Goal: Information Seeking & Learning: Compare options

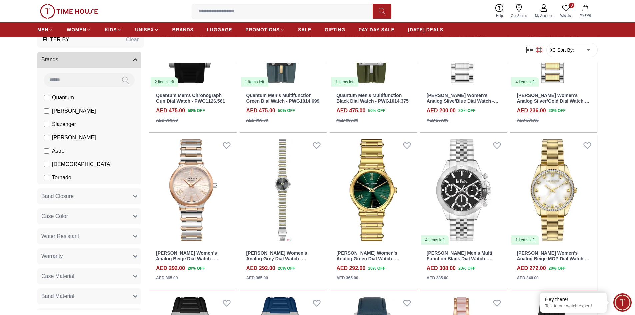
scroll to position [33, 0]
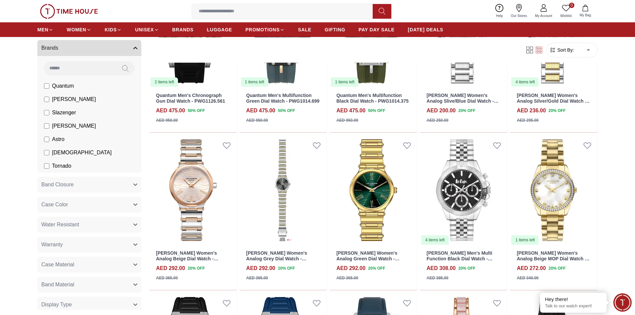
click at [52, 166] on label "Tornado" at bounding box center [57, 166] width 27 height 8
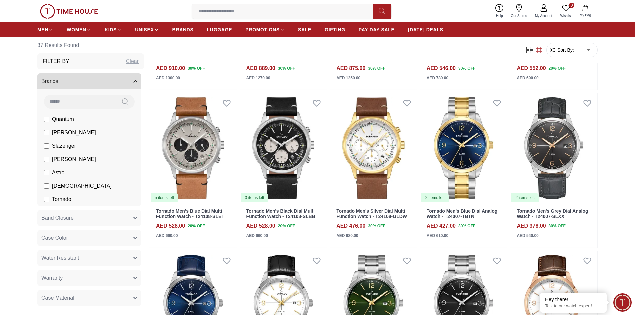
click at [133, 79] on icon "button" at bounding box center [135, 81] width 4 height 4
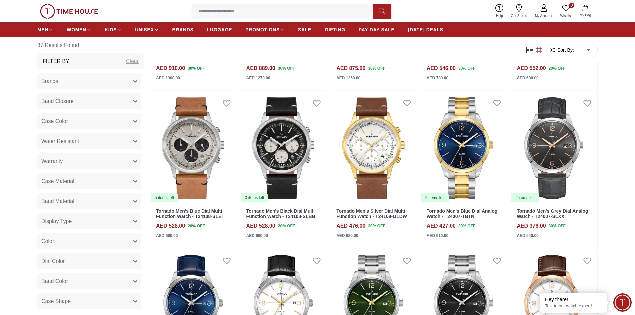
click at [133, 80] on button "Brands" at bounding box center [89, 81] width 104 height 16
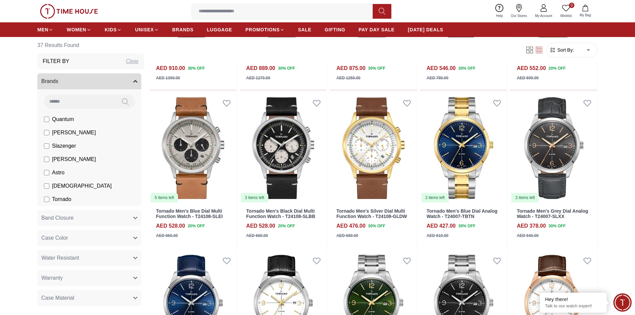
click at [97, 96] on input at bounding box center [80, 101] width 72 height 13
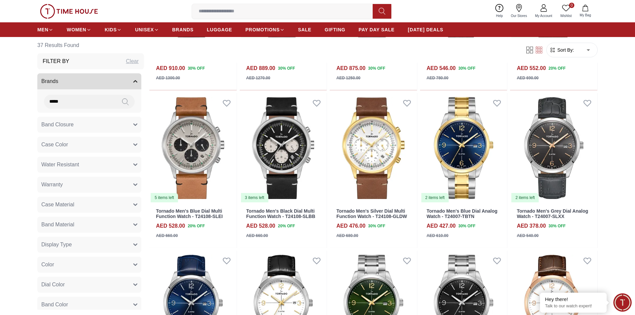
click at [122, 102] on icon at bounding box center [125, 102] width 7 height 8
click at [75, 104] on input "*****" at bounding box center [80, 101] width 72 height 13
type input "*"
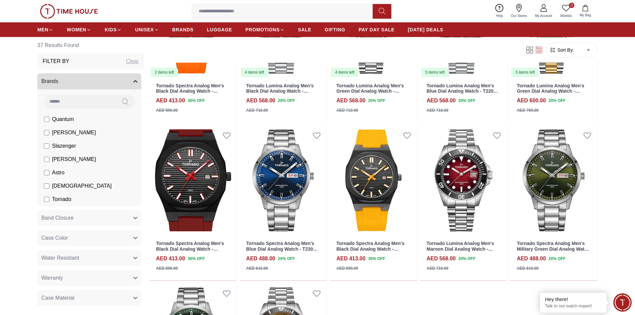
scroll to position [1133, 0]
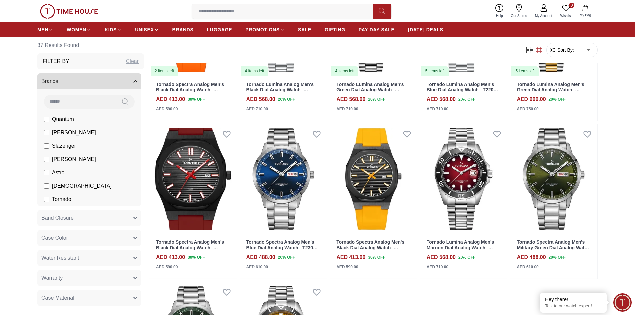
click at [57, 187] on span "[DEMOGRAPHIC_DATA]" at bounding box center [82, 186] width 60 height 8
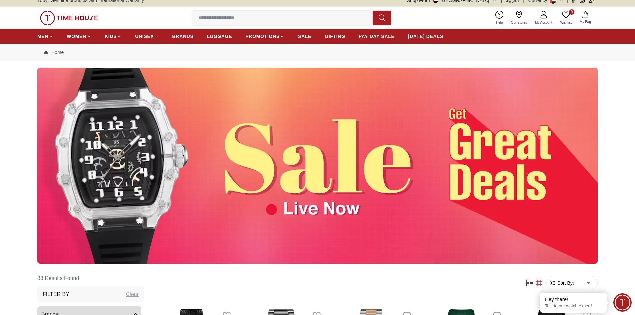
scroll to position [167, 0]
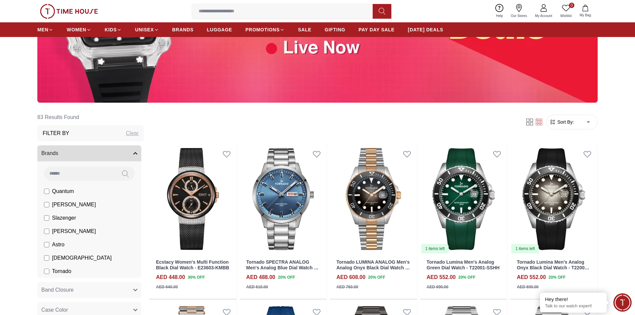
click at [96, 170] on input at bounding box center [80, 173] width 72 height 13
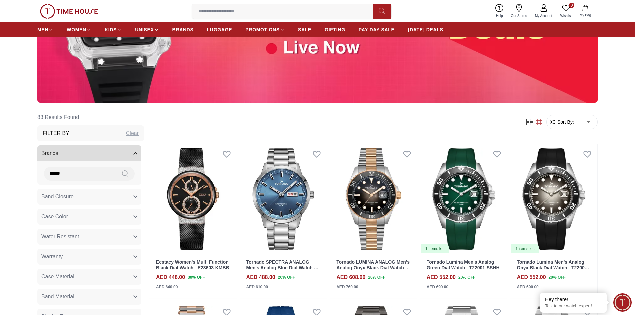
type input "******"
click at [127, 237] on button "Water Resistant" at bounding box center [89, 237] width 104 height 16
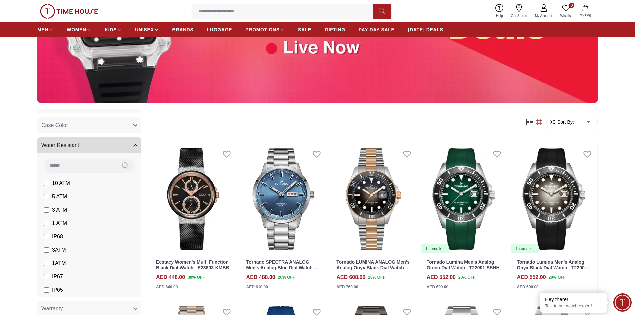
scroll to position [100, 0]
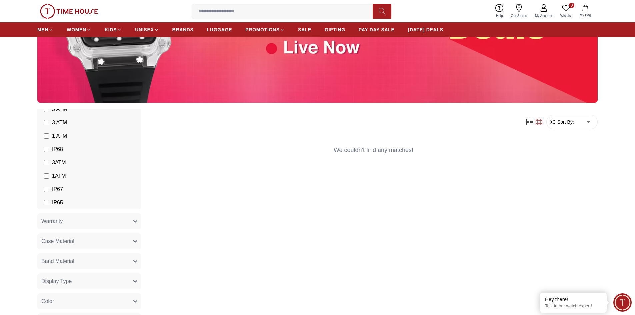
scroll to position [200, 0]
click at [105, 200] on button "Warranty" at bounding box center [89, 200] width 104 height 16
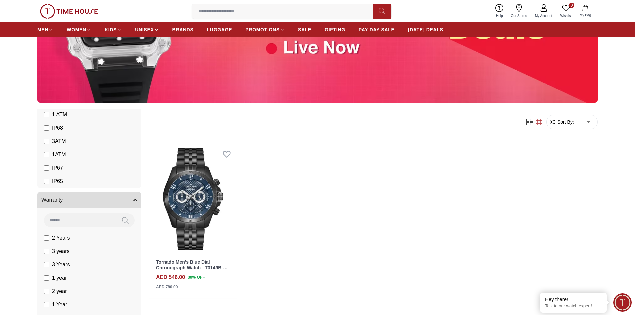
click at [58, 249] on span "3 years" at bounding box center [60, 251] width 17 height 8
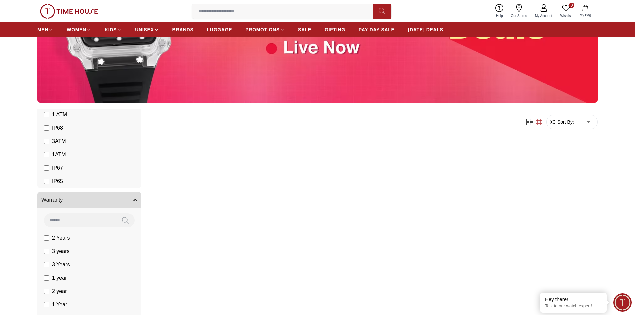
click at [51, 264] on label "3 Years" at bounding box center [57, 265] width 26 height 8
click at [46, 255] on label "3 years" at bounding box center [56, 251] width 25 height 8
click at [47, 262] on label "3 Years" at bounding box center [57, 265] width 26 height 8
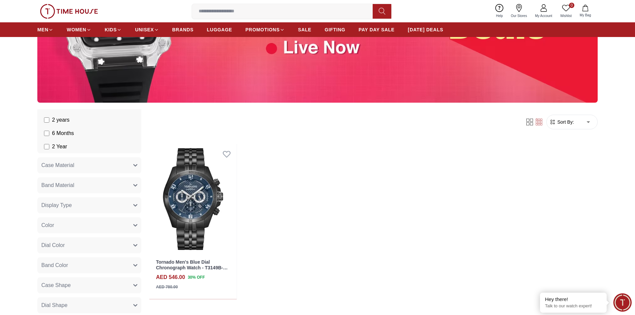
scroll to position [400, 0]
click at [118, 162] on button "Case Material" at bounding box center [89, 163] width 104 height 16
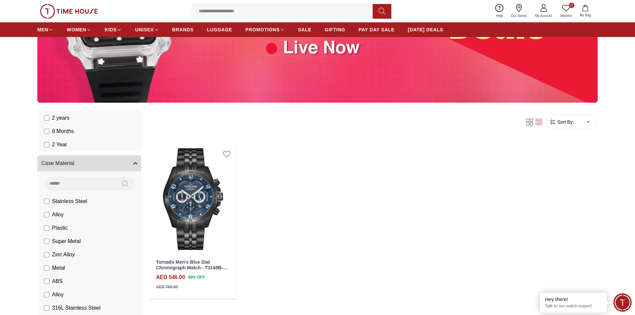
click at [61, 202] on span "Stainless Steel" at bounding box center [69, 201] width 35 height 8
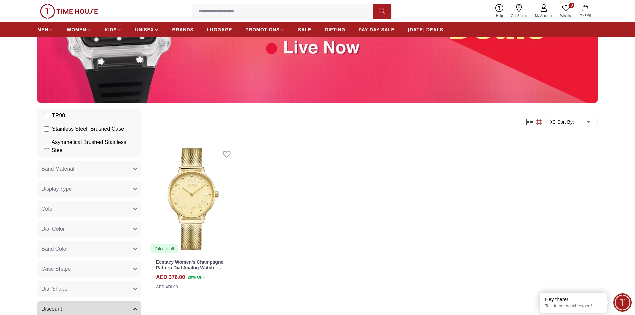
scroll to position [657, 0]
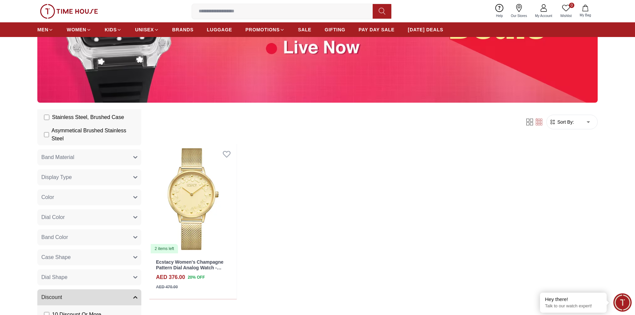
click at [103, 274] on button "Dial Shape" at bounding box center [89, 277] width 104 height 16
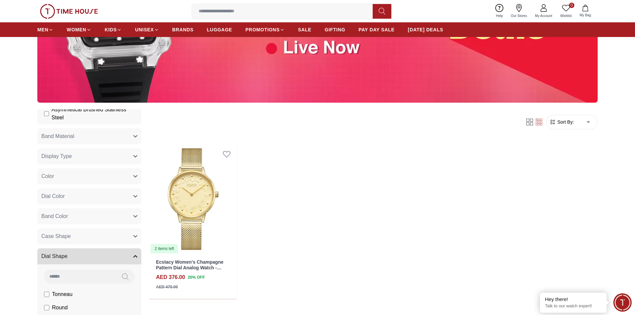
scroll to position [747, 0]
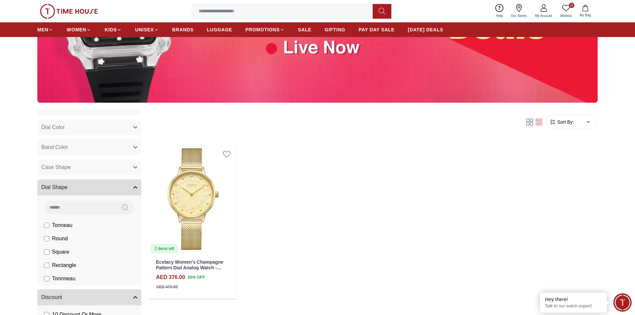
click at [70, 238] on li "Round" at bounding box center [90, 238] width 101 height 13
click at [49, 238] on label "Round" at bounding box center [56, 239] width 24 height 8
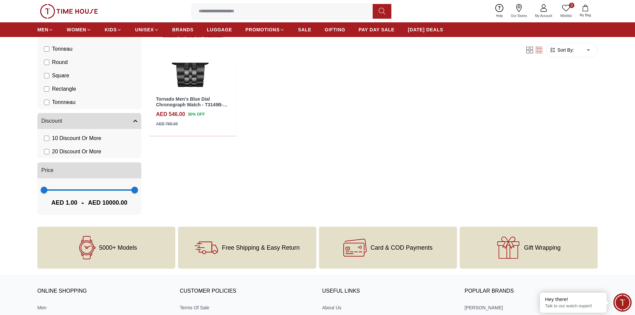
scroll to position [333, 0]
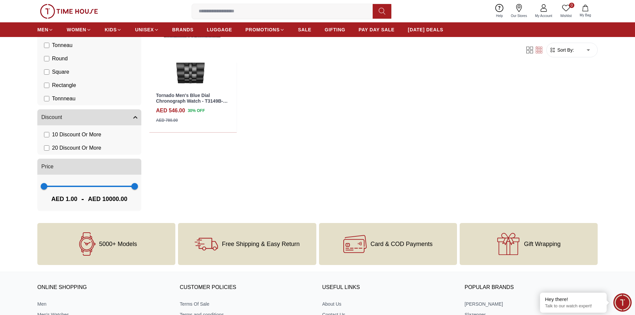
click at [74, 151] on span "20 Discount Or More" at bounding box center [76, 148] width 49 height 8
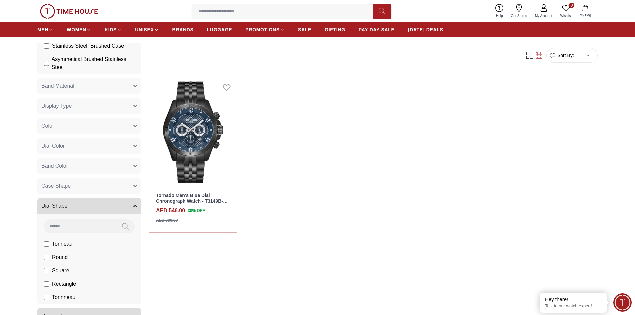
scroll to position [660, 0]
click at [104, 190] on button "Case Shape" at bounding box center [89, 187] width 104 height 16
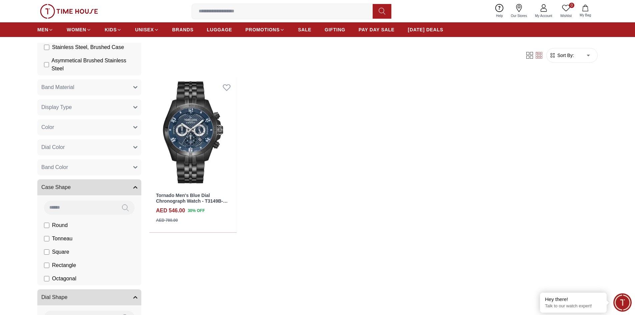
click at [63, 226] on span "Round" at bounding box center [60, 225] width 16 height 8
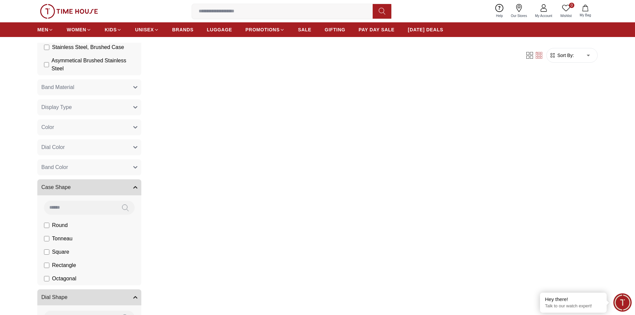
click at [98, 165] on button "Band Color" at bounding box center [89, 167] width 104 height 16
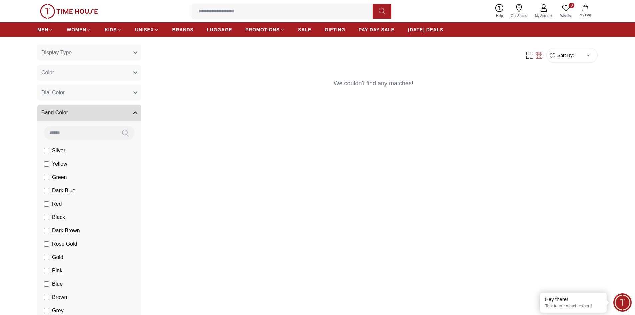
scroll to position [727, 0]
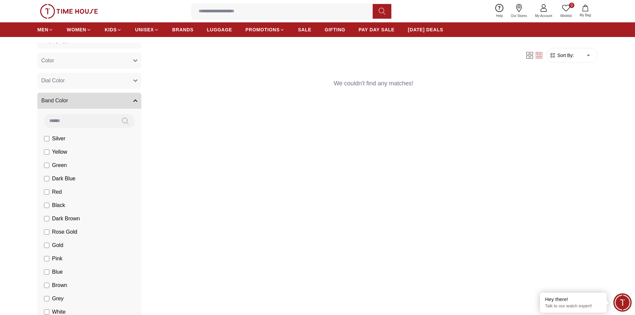
click at [56, 241] on li "Gold" at bounding box center [90, 245] width 101 height 13
click at [59, 247] on span "Gold" at bounding box center [57, 245] width 11 height 8
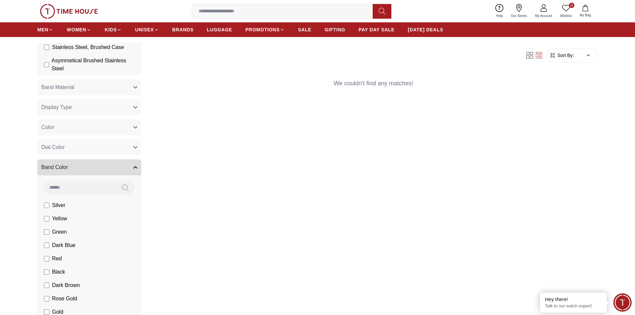
scroll to position [627, 0]
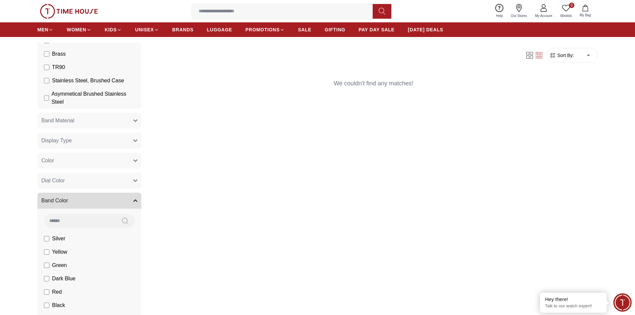
click at [114, 182] on button "Dial Color" at bounding box center [89, 181] width 104 height 16
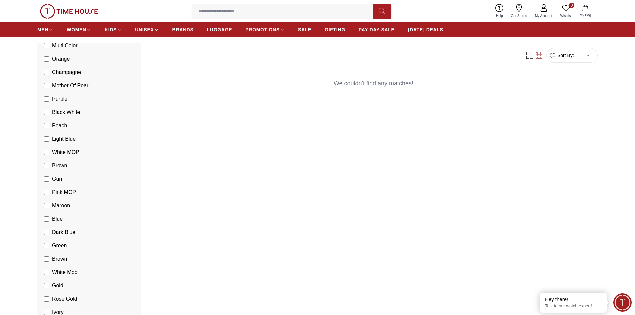
scroll to position [960, 0]
click at [50, 282] on label "Gold" at bounding box center [53, 285] width 19 height 8
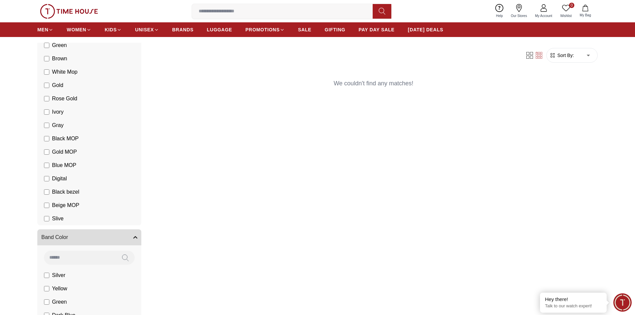
scroll to position [1127, 0]
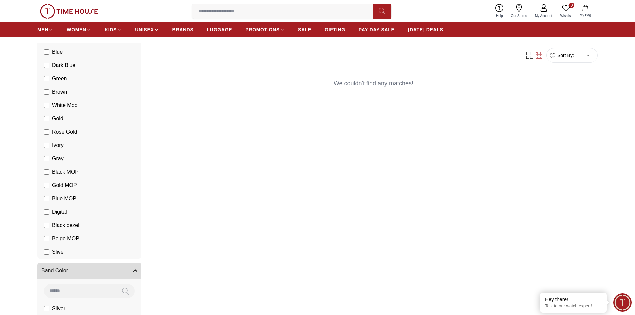
click at [52, 188] on span "Gold MOP" at bounding box center [64, 185] width 25 height 8
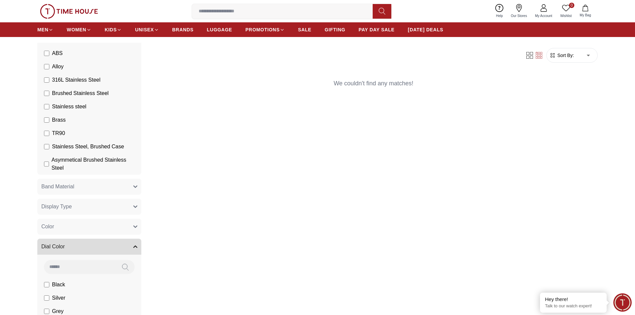
scroll to position [560, 0]
click at [96, 224] on button "Color" at bounding box center [89, 227] width 104 height 16
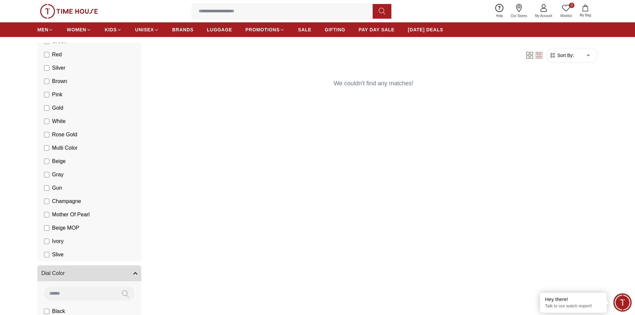
scroll to position [827, 0]
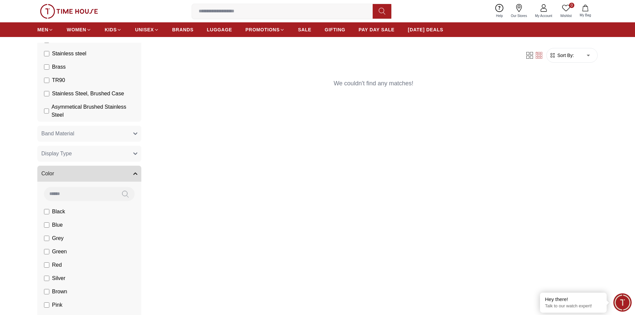
scroll to position [594, 0]
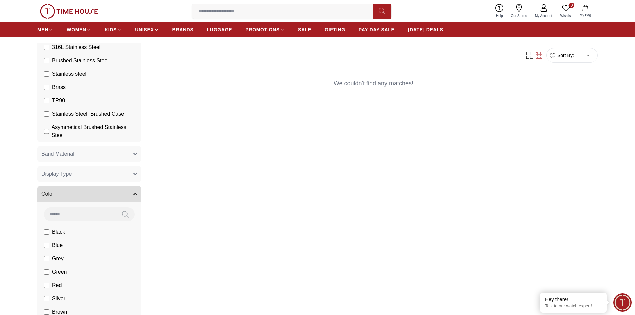
click at [118, 178] on button "Display Type" at bounding box center [89, 174] width 104 height 16
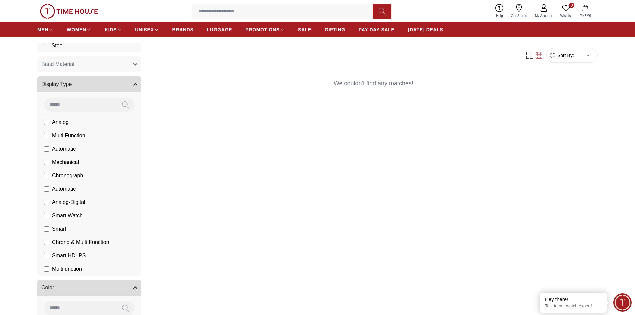
scroll to position [694, 0]
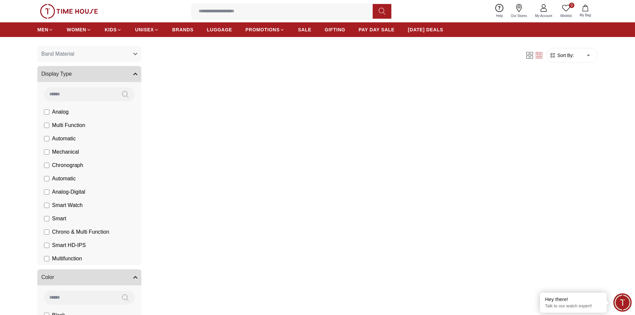
click at [50, 140] on label "Automatic" at bounding box center [60, 139] width 32 height 8
click at [49, 178] on label "Automatic" at bounding box center [60, 179] width 32 height 8
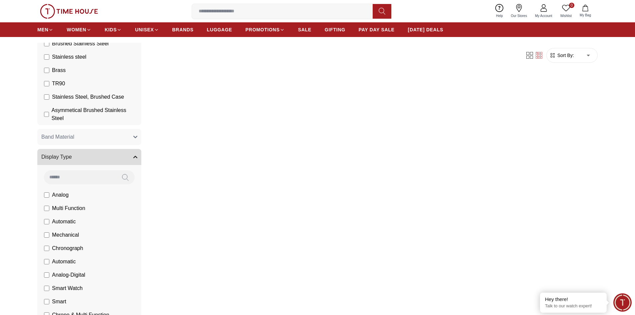
scroll to position [560, 0]
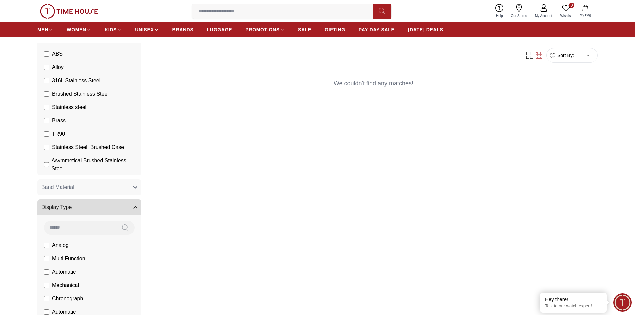
click at [90, 189] on button "Band Material" at bounding box center [89, 187] width 104 height 16
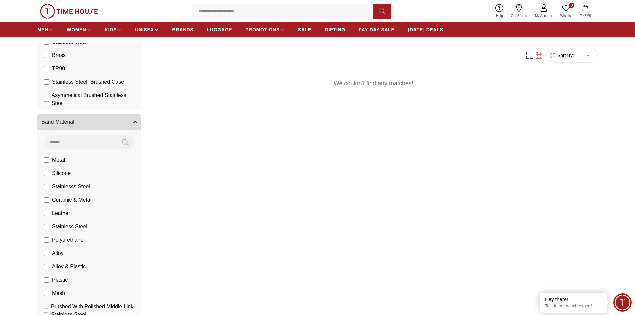
scroll to position [627, 0]
click at [60, 198] on span "Ceramic & Metal" at bounding box center [71, 199] width 39 height 8
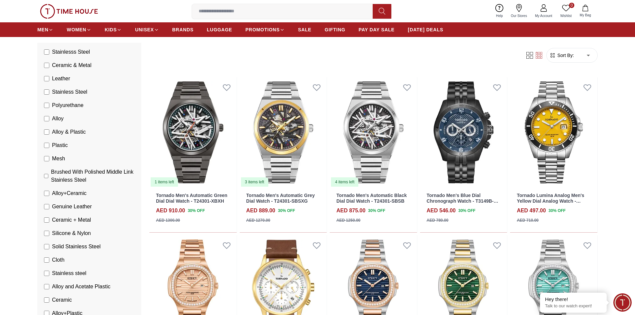
scroll to position [794, 0]
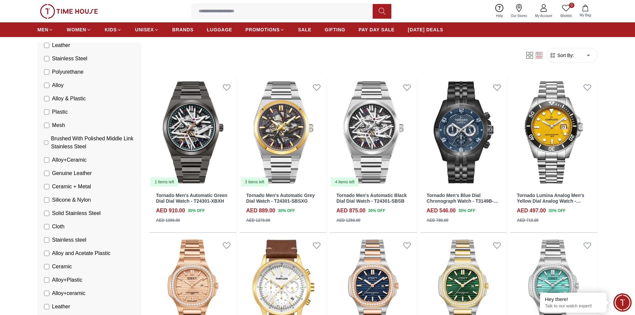
click at [54, 188] on span "Ceramic + Metal" at bounding box center [71, 187] width 39 height 8
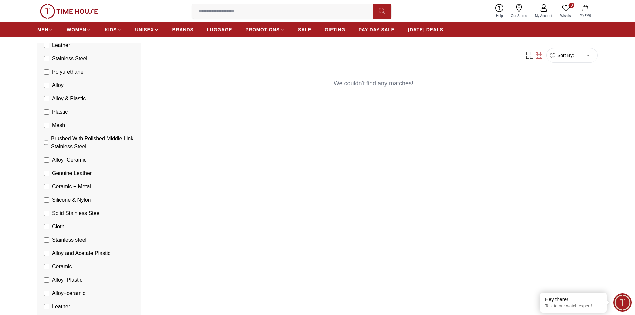
click at [76, 183] on span "Ceramic + Metal" at bounding box center [71, 187] width 39 height 8
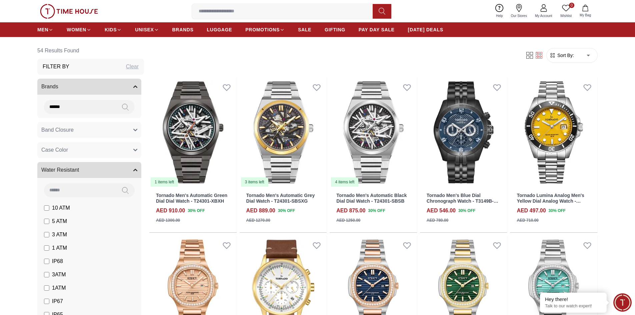
click at [99, 149] on button "Case Color" at bounding box center [89, 150] width 104 height 16
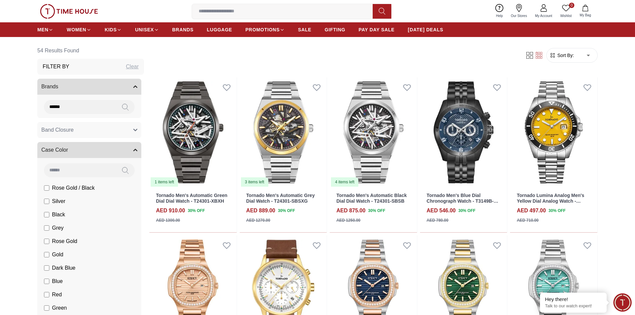
click at [53, 256] on span "Gold" at bounding box center [57, 255] width 11 height 8
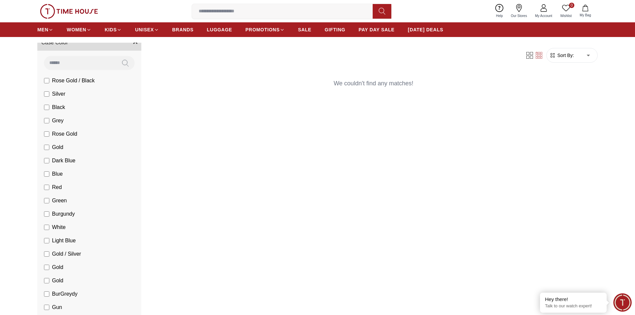
scroll to position [133, 0]
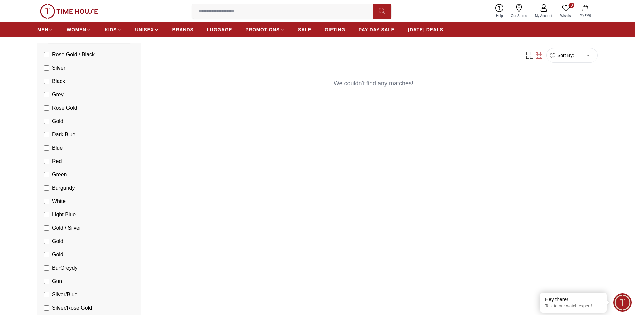
click at [57, 242] on span "Gold" at bounding box center [57, 241] width 11 height 8
click at [53, 255] on span "Gold" at bounding box center [57, 255] width 11 height 8
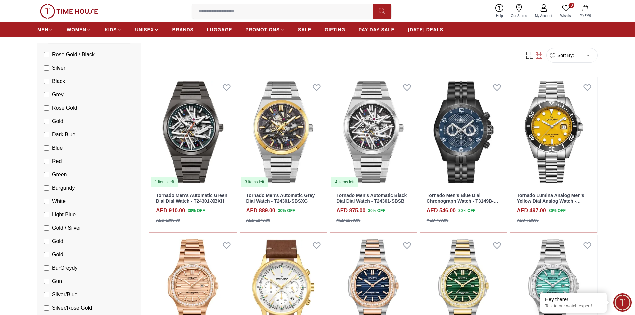
click at [58, 227] on span "Gold / Silver" at bounding box center [66, 228] width 29 height 8
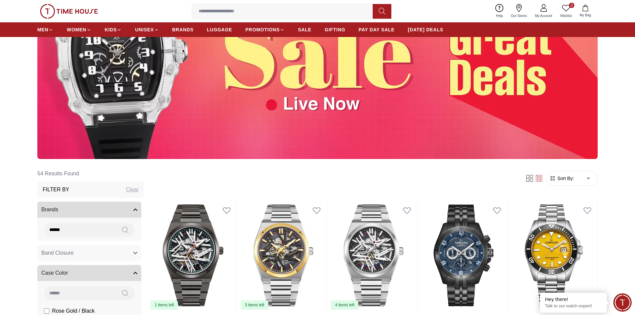
scroll to position [100, 0]
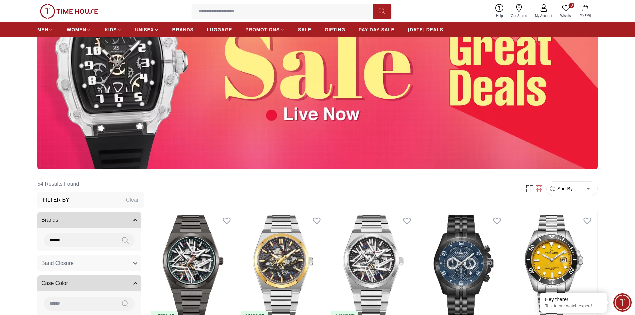
click at [107, 268] on button "Band Closure" at bounding box center [89, 263] width 104 height 16
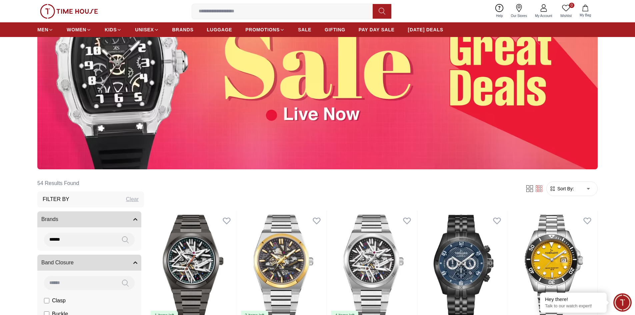
scroll to position [0, 0]
click at [115, 219] on button "Brands" at bounding box center [89, 220] width 104 height 16
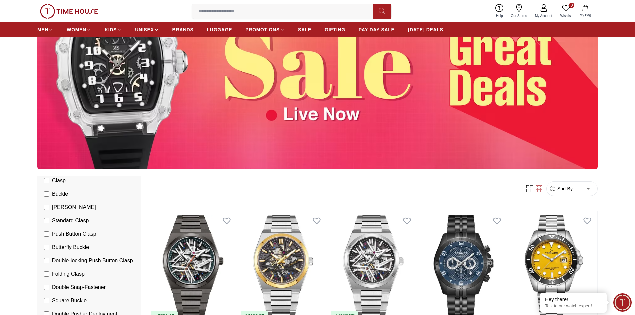
scroll to position [133, 0]
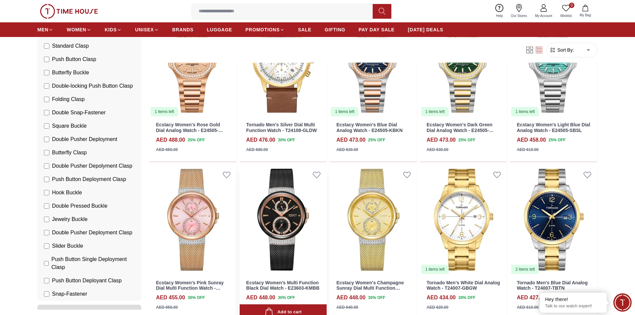
scroll to position [466, 0]
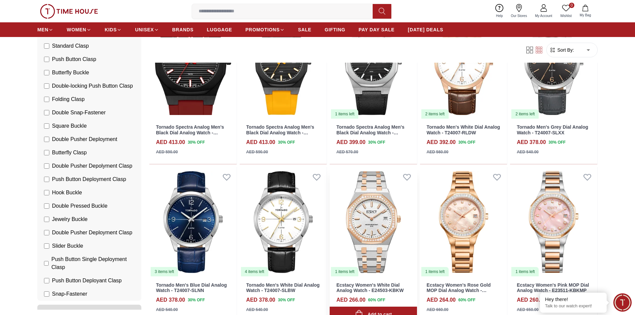
scroll to position [1100, 0]
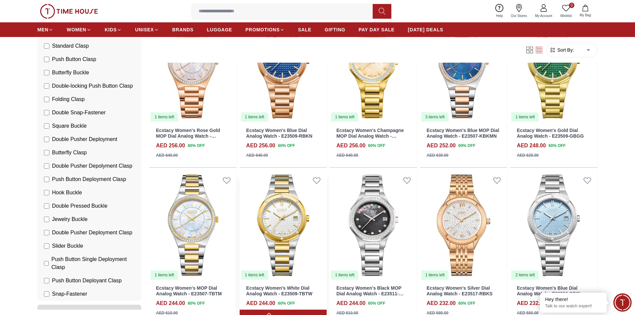
scroll to position [1366, 0]
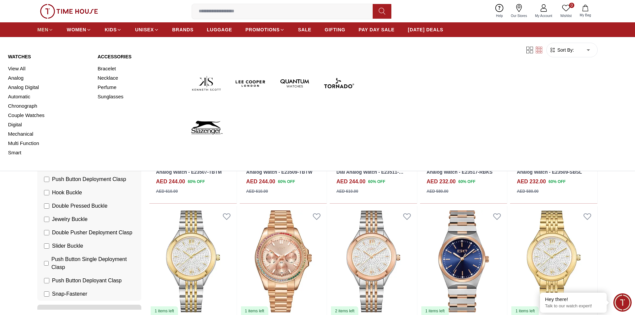
click at [49, 28] on icon at bounding box center [50, 29] width 5 height 5
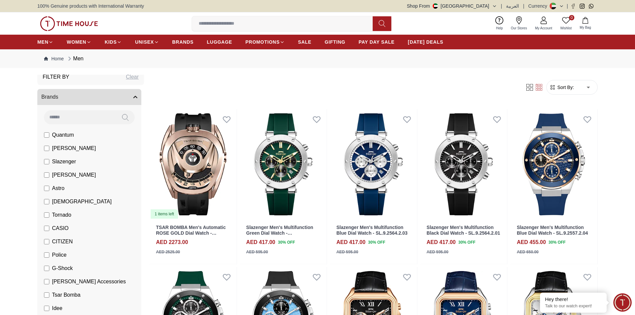
scroll to position [33, 0]
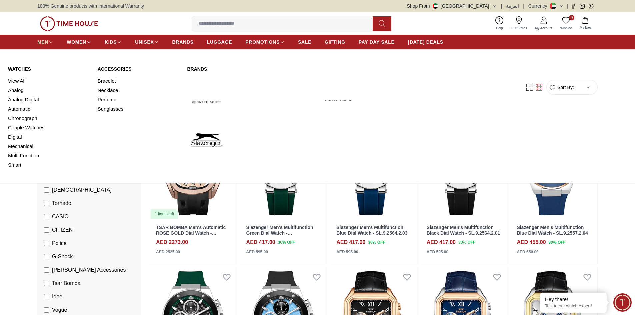
click at [51, 40] on icon at bounding box center [50, 42] width 5 height 5
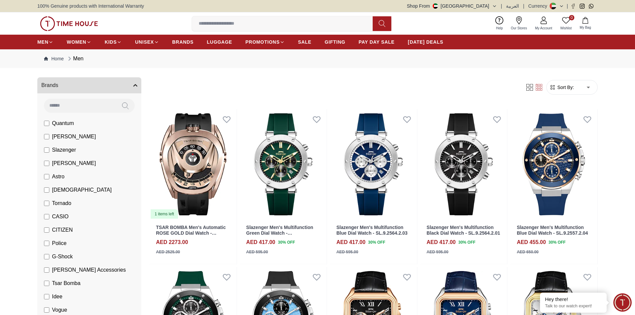
click at [50, 245] on label "Police" at bounding box center [55, 243] width 23 height 8
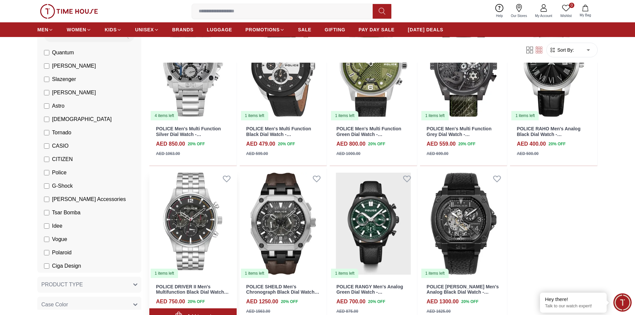
scroll to position [400, 0]
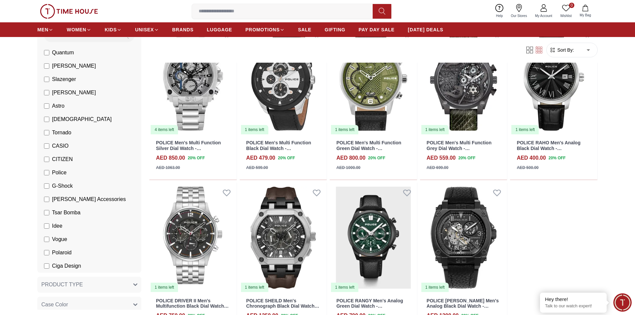
click at [56, 185] on span "G-Shock" at bounding box center [62, 186] width 21 height 8
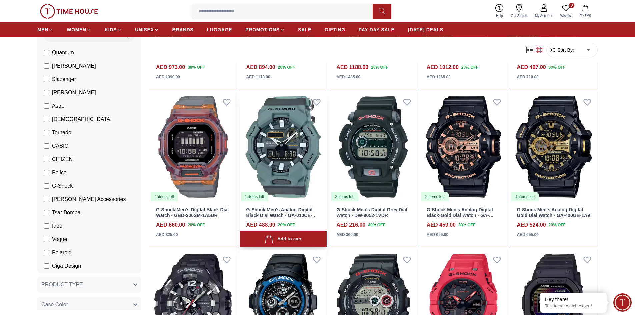
scroll to position [333, 0]
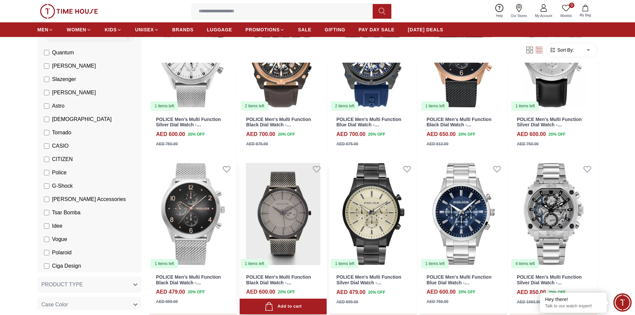
scroll to position [1066, 0]
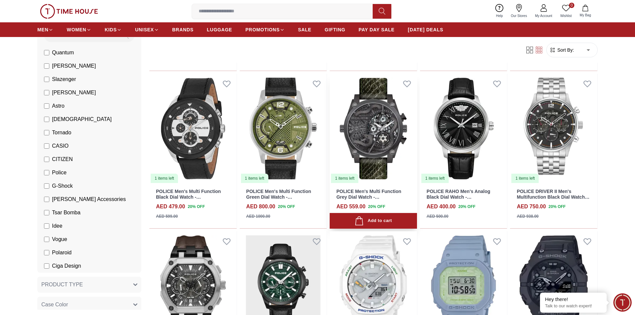
scroll to position [1300, 0]
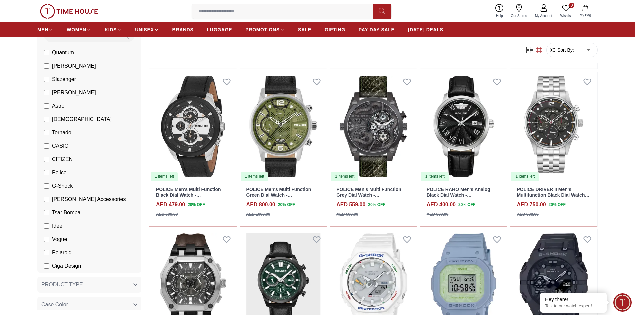
click at [56, 143] on span "CASIO" at bounding box center [60, 146] width 17 height 8
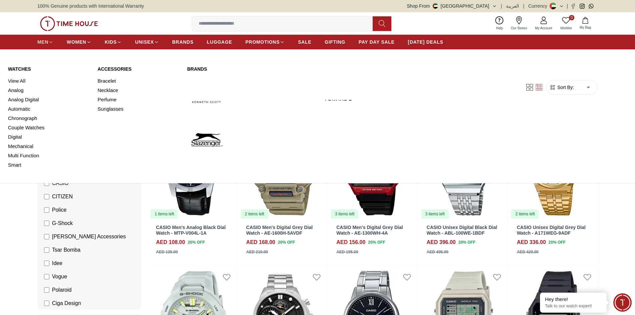
click at [41, 43] on span "MEN" at bounding box center [42, 42] width 11 height 7
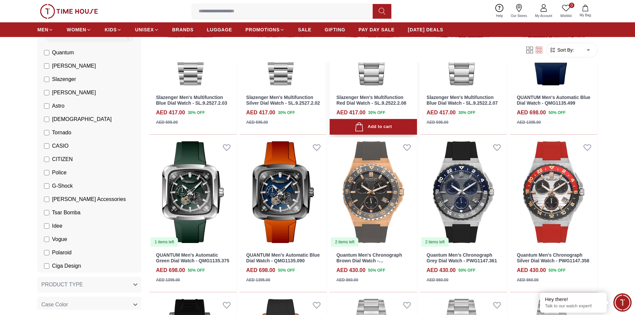
scroll to position [766, 0]
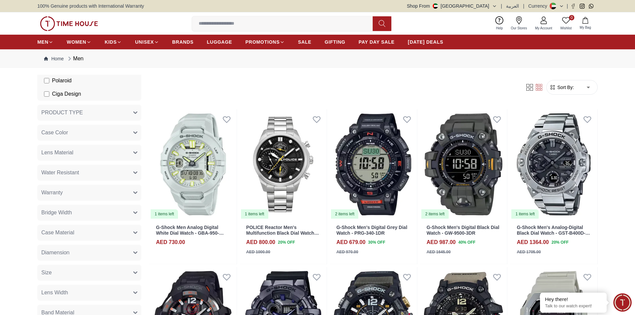
scroll to position [267, 0]
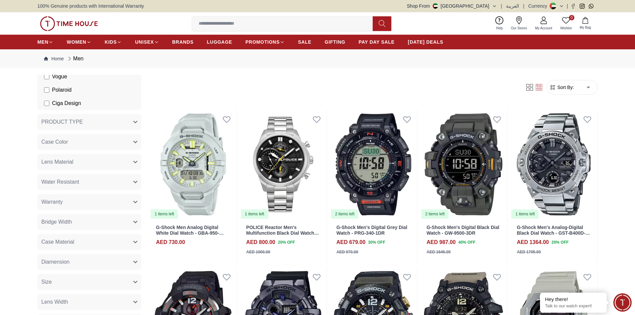
click at [105, 137] on button "Case Color" at bounding box center [89, 142] width 104 height 16
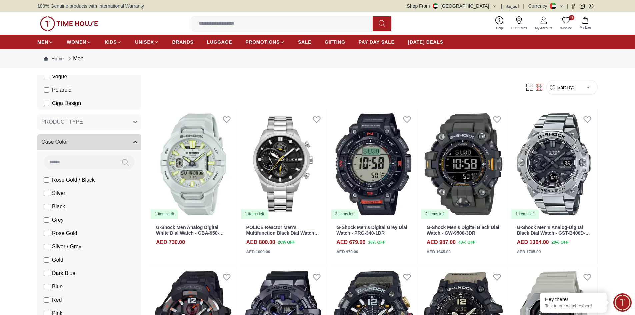
click at [59, 259] on span "Gold" at bounding box center [57, 260] width 11 height 8
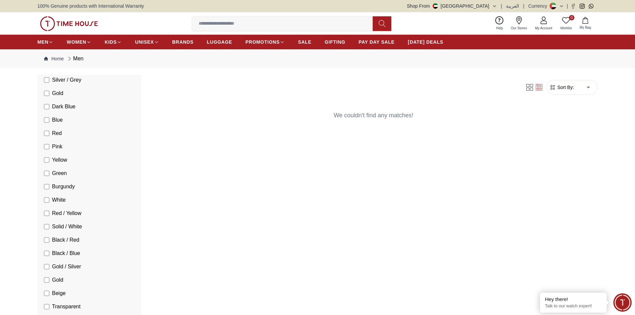
scroll to position [466, 0]
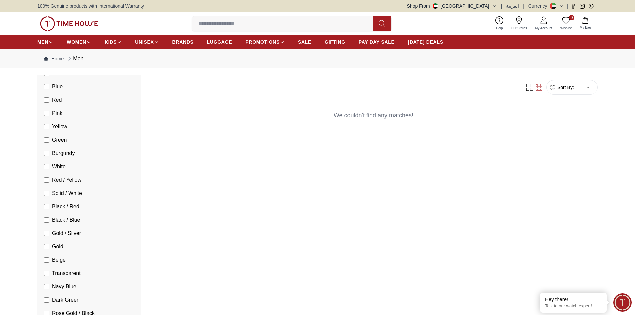
click at [58, 246] on span "Gold" at bounding box center [57, 247] width 11 height 8
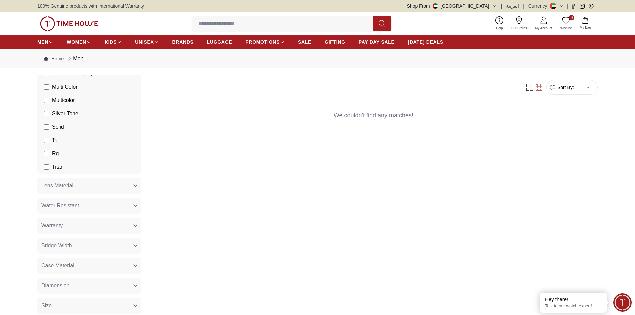
scroll to position [1066, 0]
click at [104, 184] on button "Lens Material" at bounding box center [89, 185] width 104 height 16
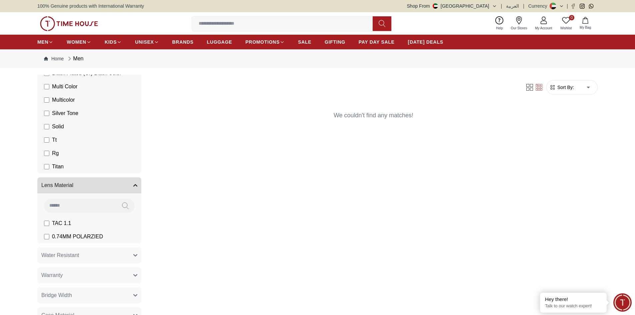
click at [80, 228] on li "TAC 1.1" at bounding box center [90, 223] width 101 height 13
click at [77, 222] on li "TAC 1.1" at bounding box center [90, 223] width 101 height 13
click at [71, 240] on span "0.74MM POLARZIED" at bounding box center [77, 237] width 51 height 8
click at [68, 225] on span "TAC 1.1" at bounding box center [61, 223] width 19 height 8
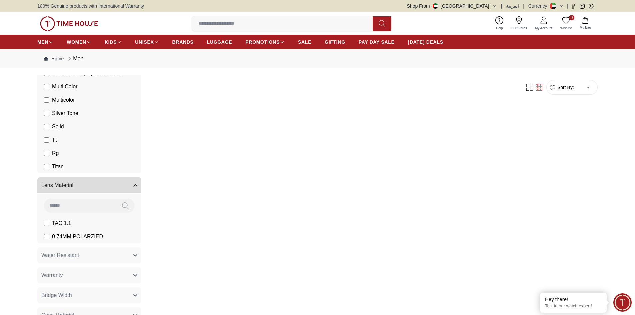
click at [128, 186] on button "Lens Material" at bounding box center [89, 185] width 104 height 16
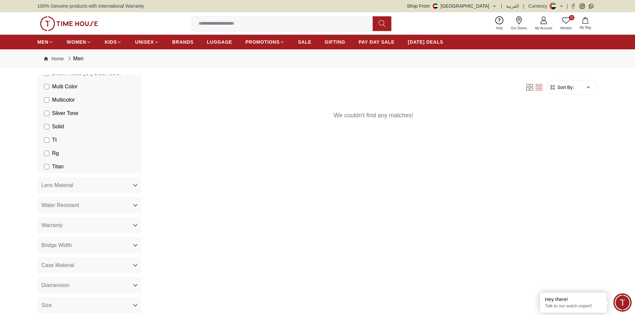
click at [94, 209] on button "Water Resistant" at bounding box center [89, 205] width 104 height 16
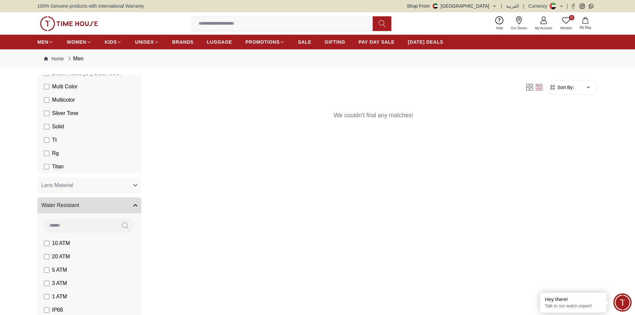
click at [62, 268] on span "5 ATM" at bounding box center [59, 270] width 15 height 8
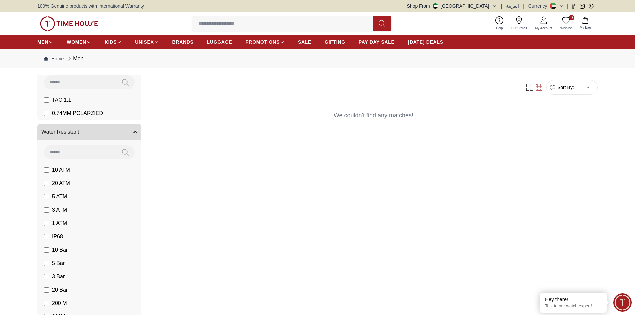
scroll to position [1233, 0]
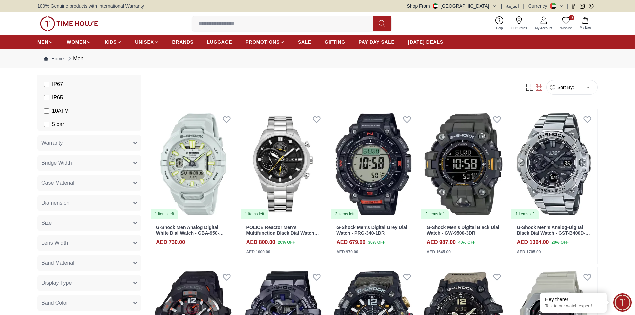
scroll to position [1466, 0]
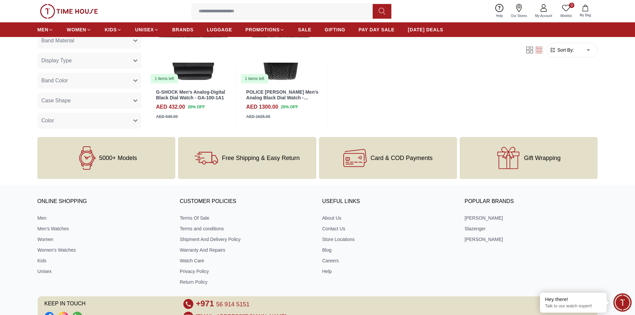
scroll to position [1781, 0]
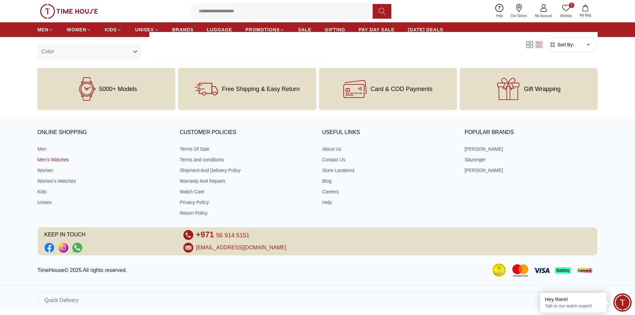
click at [49, 163] on link "Men's Watches" at bounding box center [103, 159] width 133 height 7
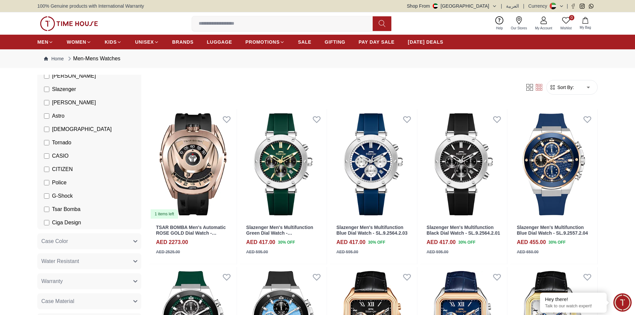
scroll to position [100, 0]
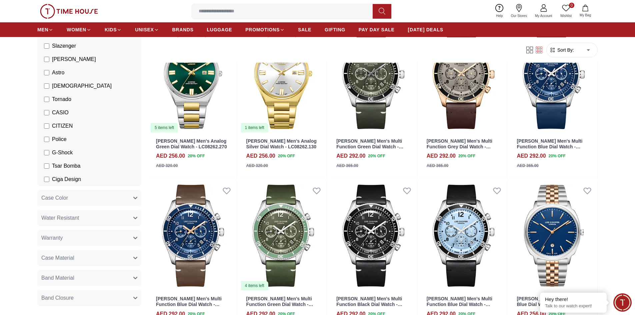
scroll to position [1566, 0]
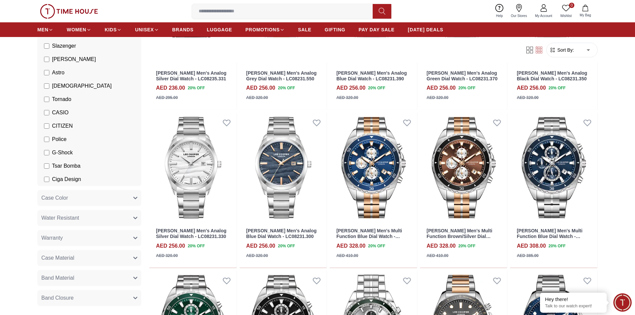
scroll to position [2732, 0]
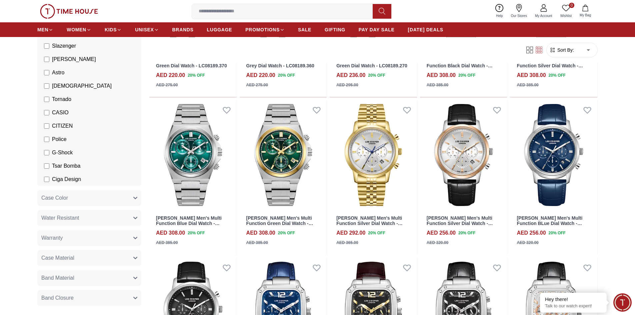
scroll to position [3484, 0]
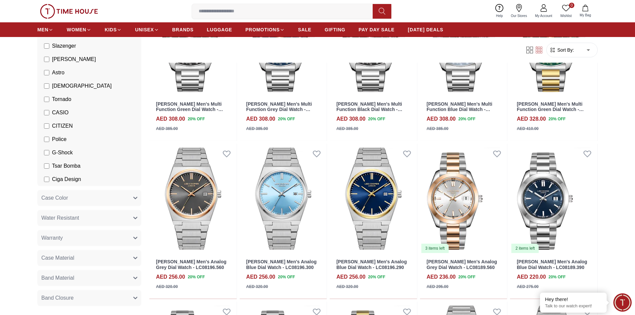
scroll to position [2467, 0]
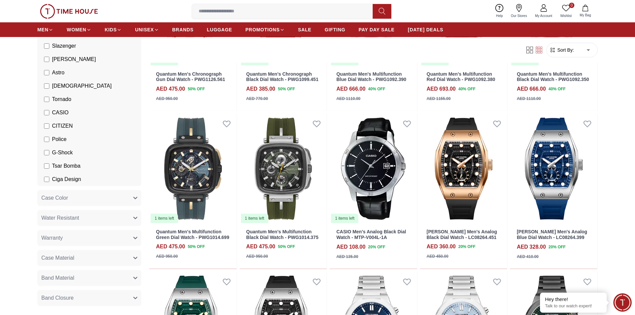
scroll to position [433, 0]
